Goal: Transaction & Acquisition: Download file/media

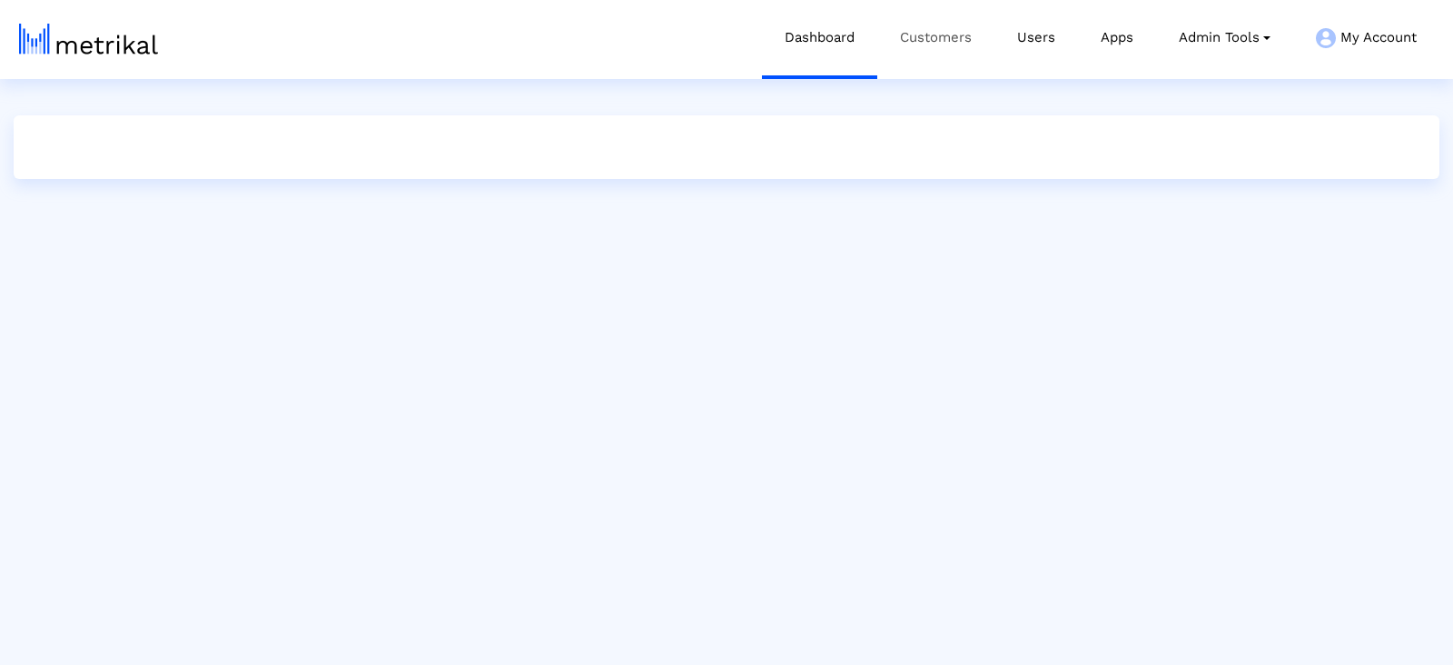
click at [907, 45] on link "Customers" at bounding box center [935, 37] width 117 height 75
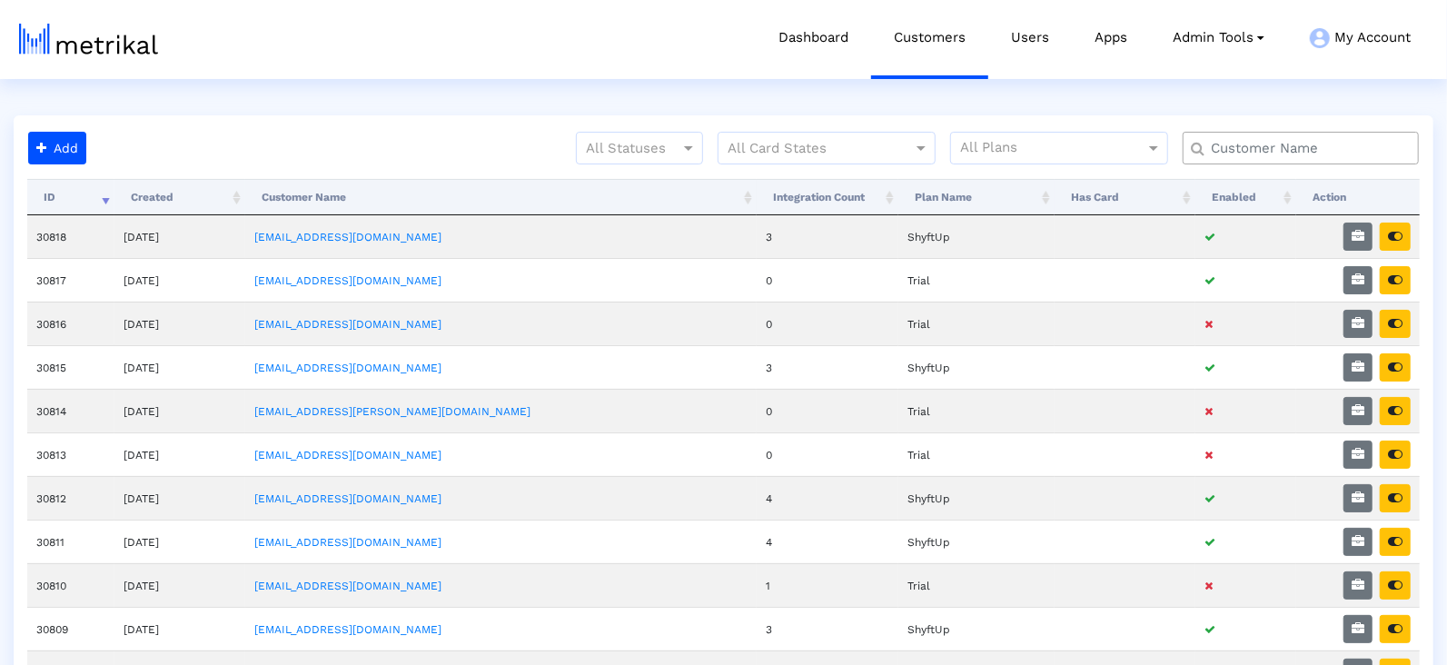
click at [1248, 139] on input "text" at bounding box center [1304, 148] width 213 height 19
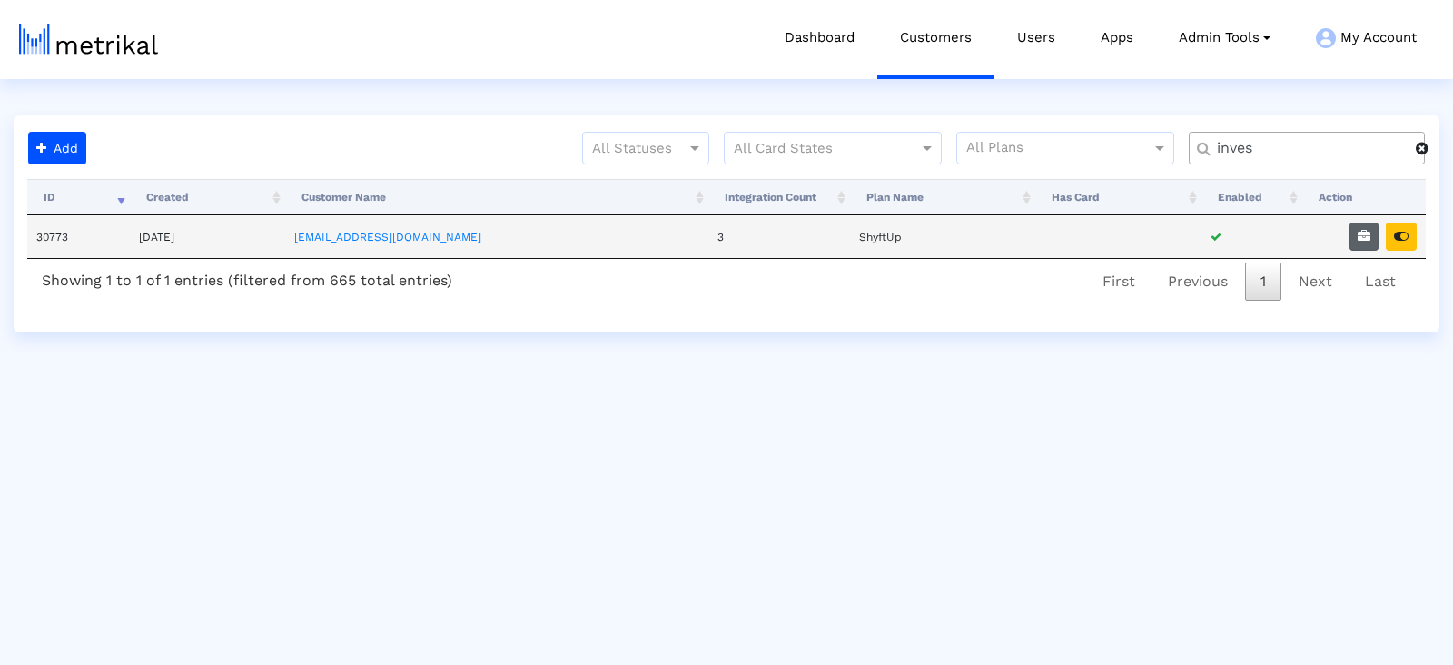
type input "inves"
click at [1356, 232] on button "button" at bounding box center [1364, 237] width 29 height 28
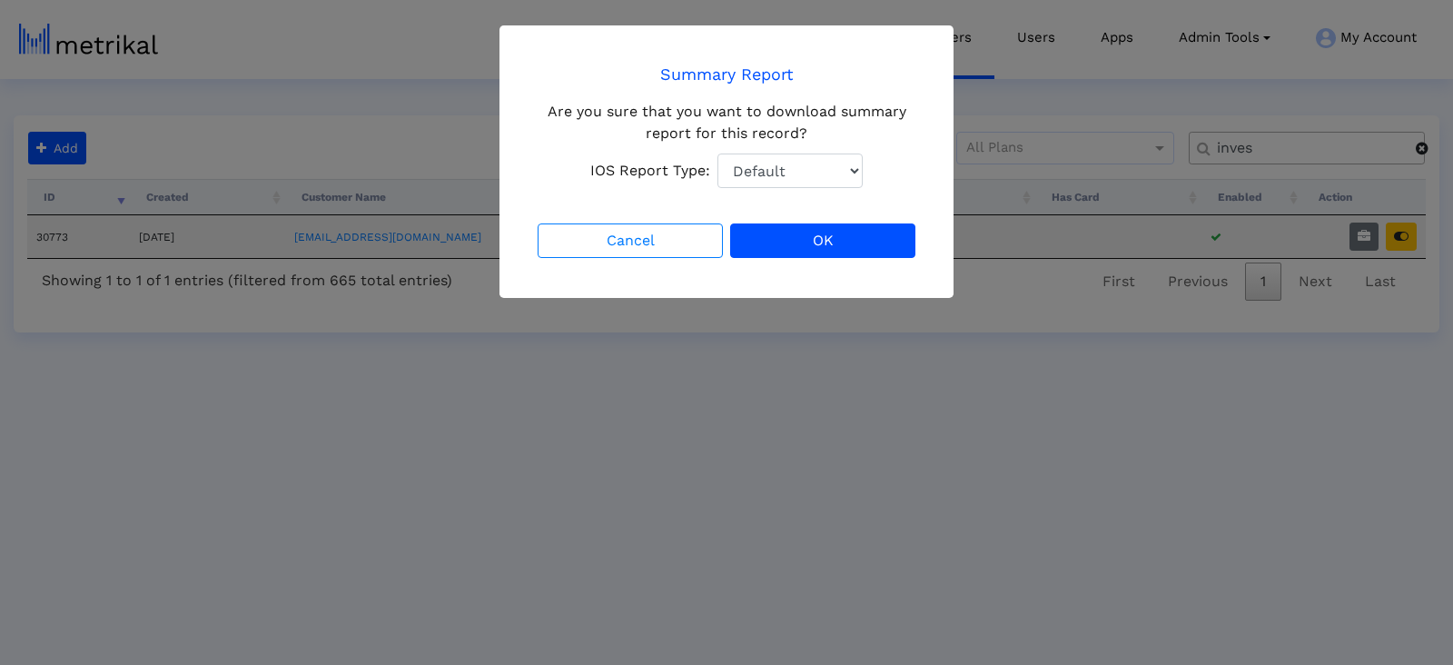
drag, startPoint x: 747, startPoint y: 154, endPoint x: 751, endPoint y: 172, distance: 18.7
click at [749, 163] on div "Are you sure that you want to download summary report for this record? IOS Repo…" at bounding box center [726, 144] width 385 height 87
click at [773, 170] on select "Default Total Downloads New Downloads Redownloads" at bounding box center [790, 171] width 145 height 35
select select "1: 1"
click at [718, 154] on select "Default Total Downloads New Downloads Redownloads" at bounding box center [790, 171] width 145 height 35
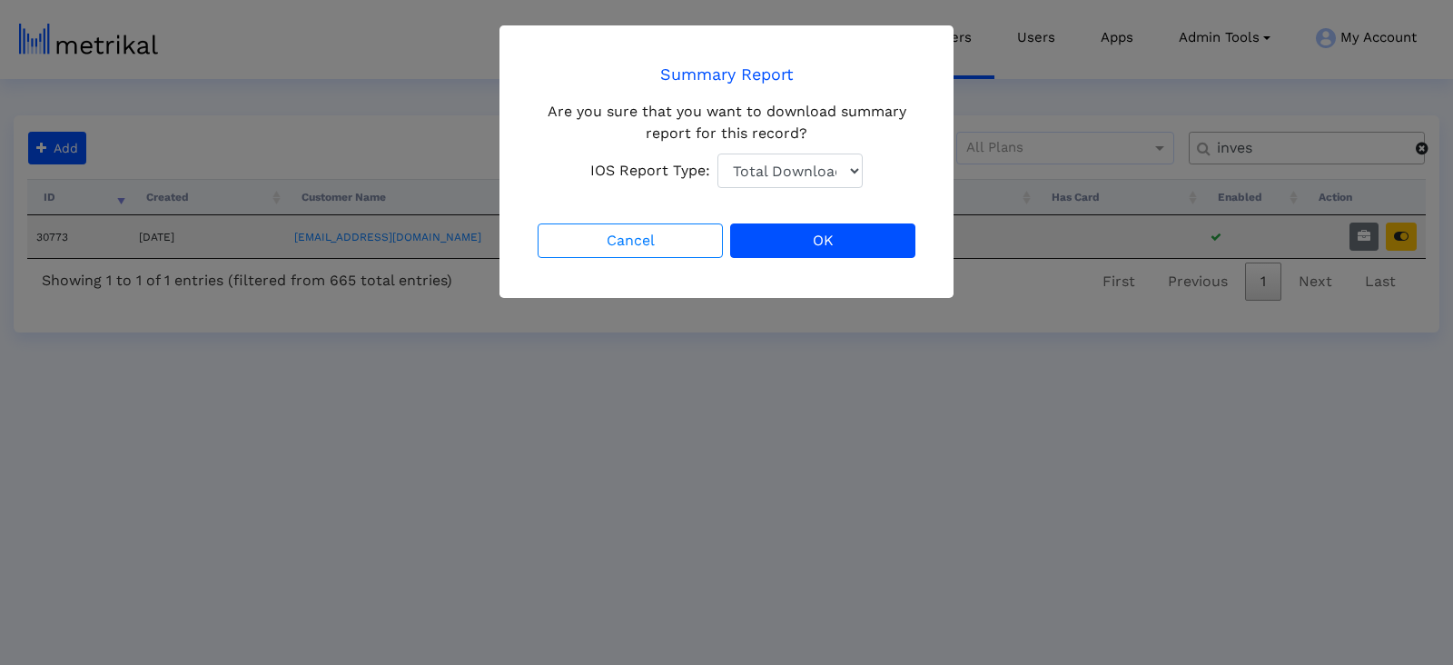
drag, startPoint x: 773, startPoint y: 170, endPoint x: 768, endPoint y: 199, distance: 29.6
click at [768, 199] on crea-confirmation-dialog "Summary Report Are you sure that you want to download summary report for this r…" at bounding box center [726, 162] width 385 height 200
click at [776, 171] on select "Default Total Downloads New Downloads Redownloads" at bounding box center [790, 171] width 145 height 35
click at [856, 236] on button "OK" at bounding box center [822, 240] width 185 height 35
